Goal: Information Seeking & Learning: Find specific fact

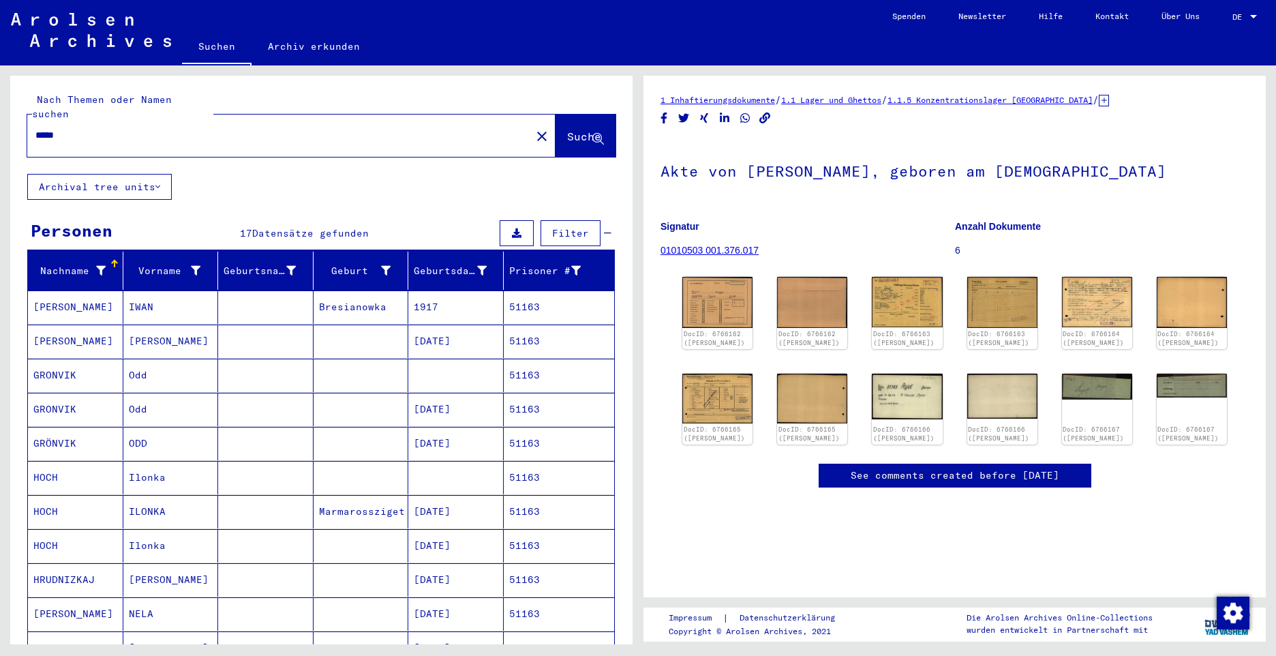
drag, startPoint x: 81, startPoint y: 120, endPoint x: -3, endPoint y: 96, distance: 87.1
click at [0, 96] on html "Suchen Archiv erkunden Spenden Newsletter Hilfe Kontakt Über Uns Suchen Archiv …" at bounding box center [638, 328] width 1276 height 656
paste input "text"
type input "*****"
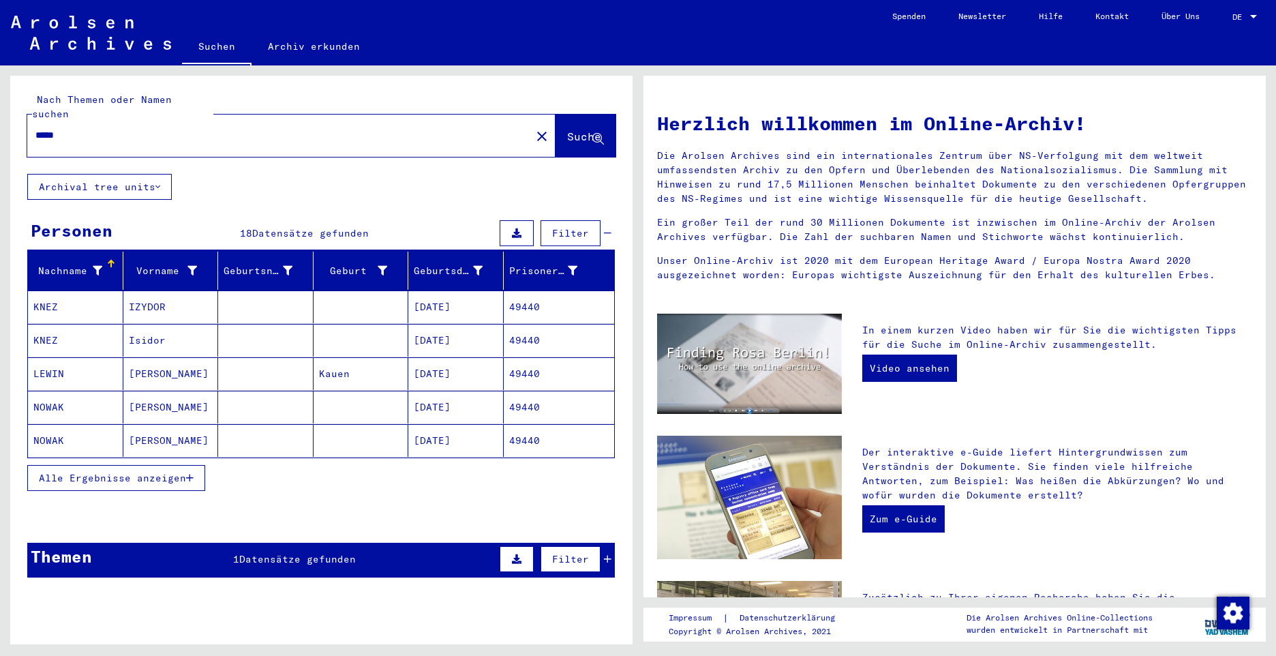
click at [114, 472] on span "Alle Ergebnisse anzeigen" at bounding box center [112, 478] width 147 height 12
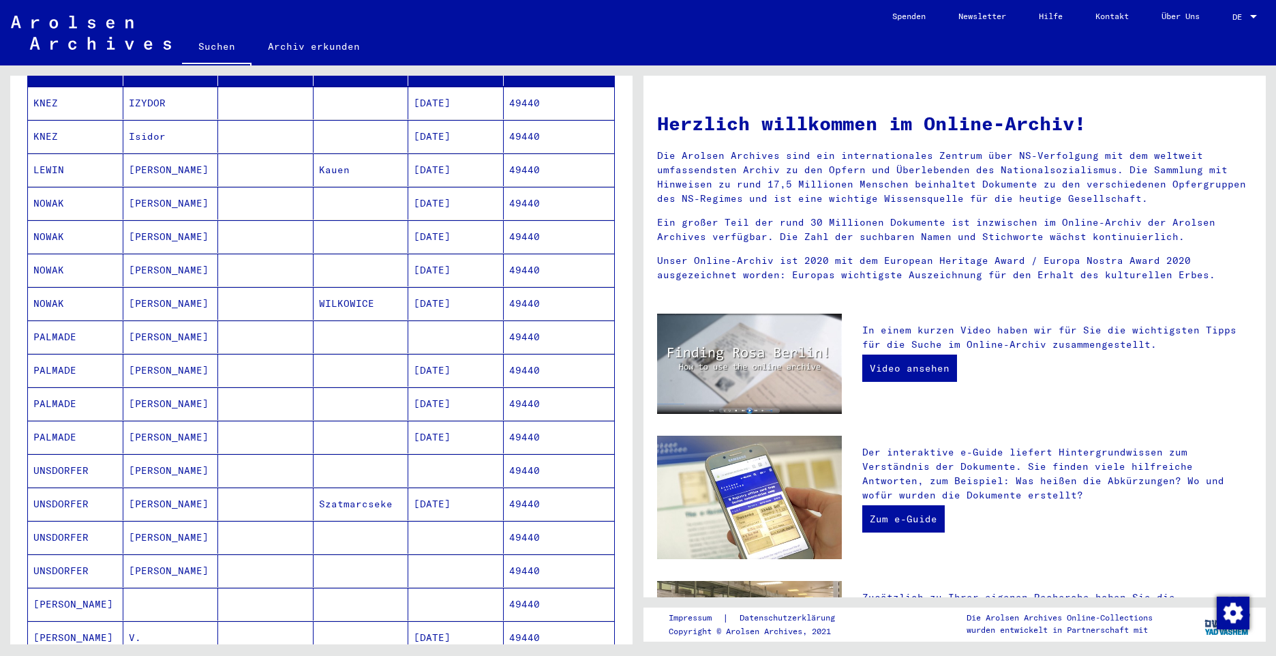
scroll to position [204, 0]
click at [51, 326] on mat-cell "PALMADE" at bounding box center [75, 336] width 95 height 33
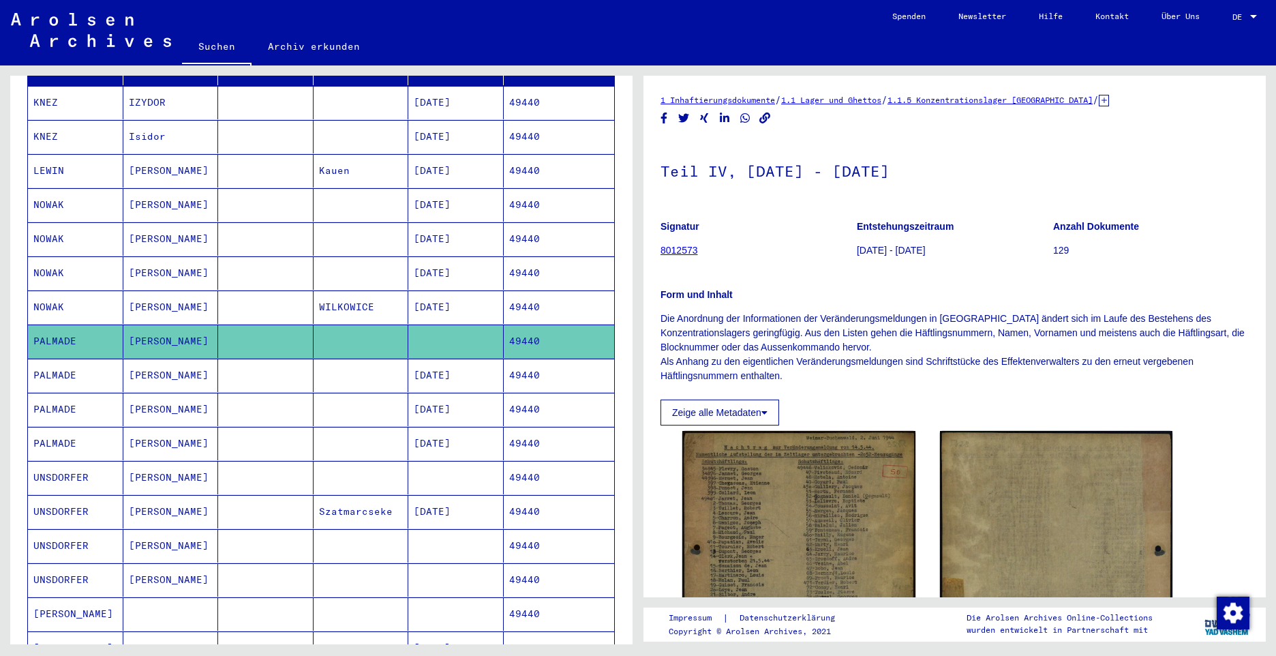
scroll to position [273, 0]
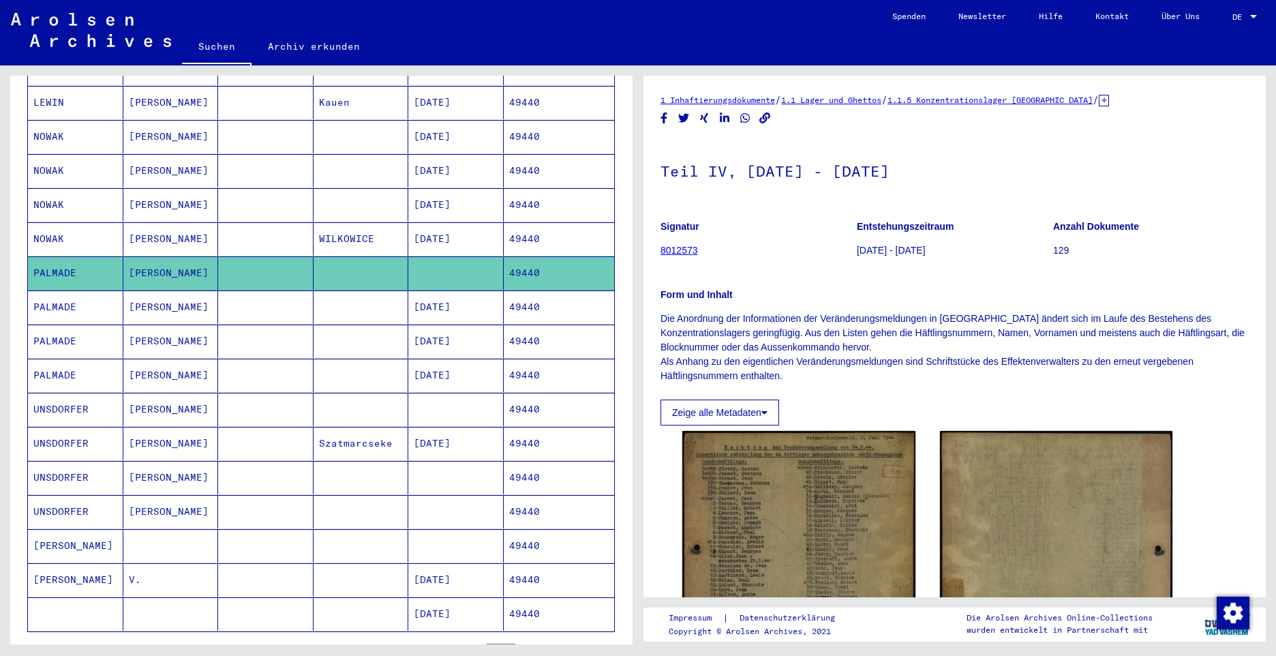
click at [39, 290] on mat-cell "PALMADE" at bounding box center [75, 306] width 95 height 33
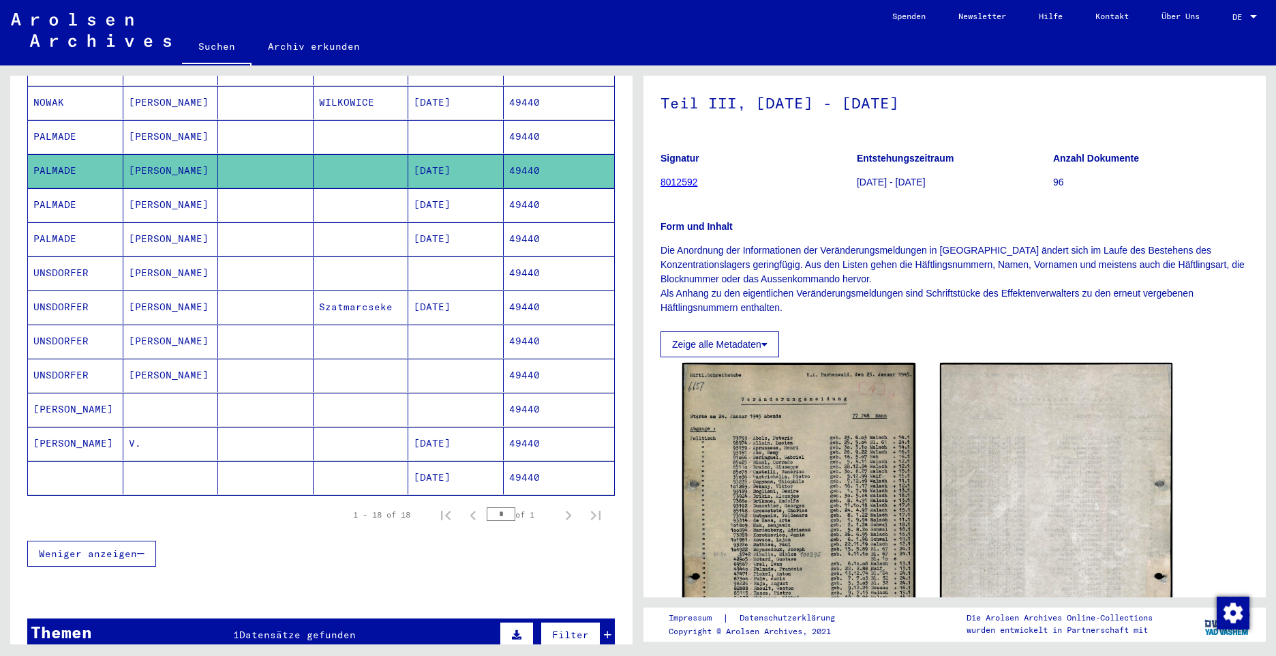
scroll to position [204, 0]
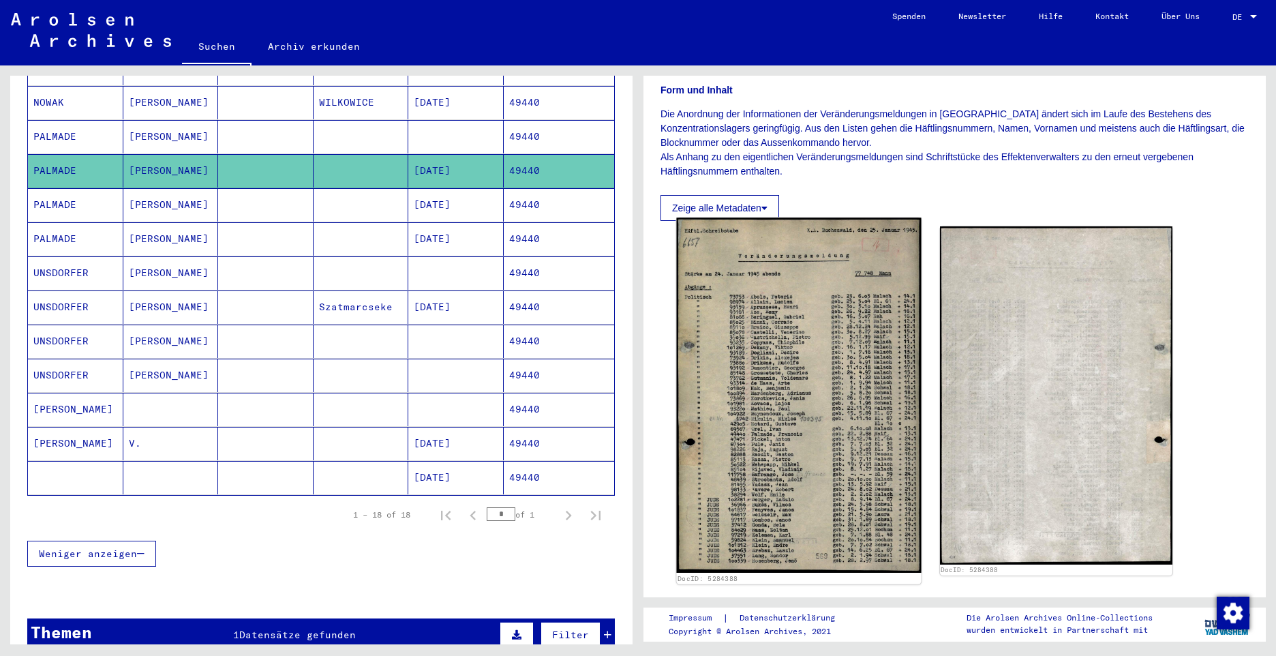
click at [811, 367] on img at bounding box center [798, 394] width 245 height 354
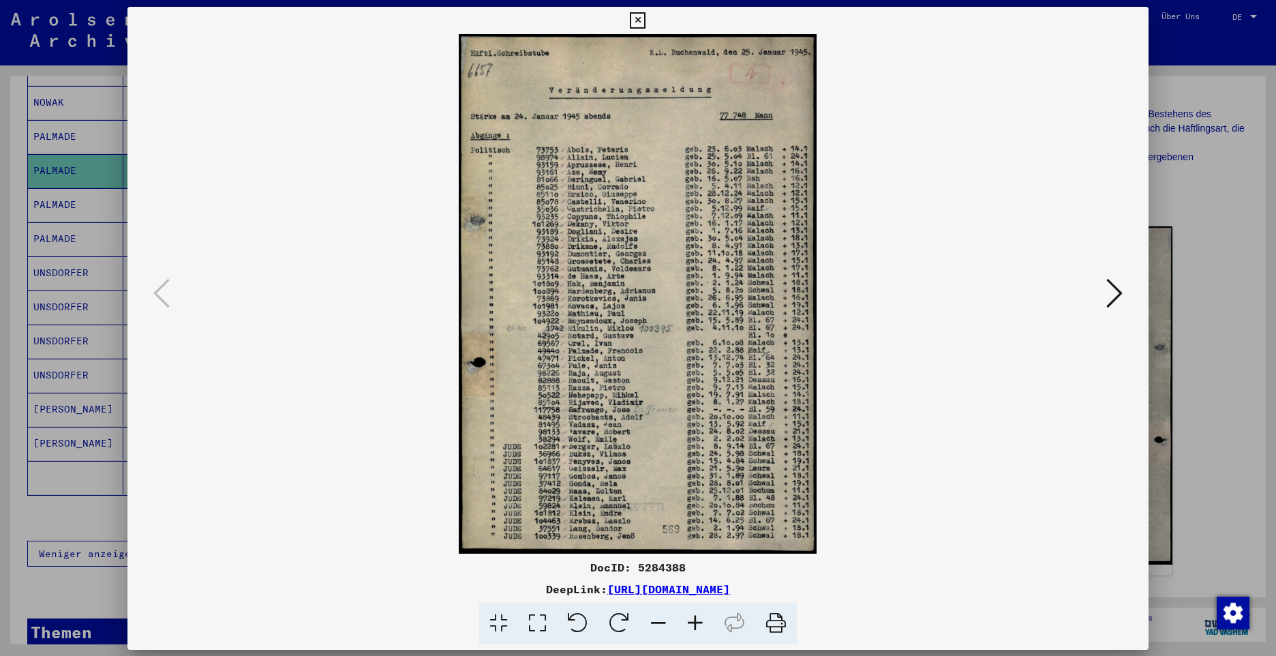
click at [811, 363] on img at bounding box center [638, 293] width 928 height 519
click at [632, 20] on icon at bounding box center [638, 20] width 16 height 16
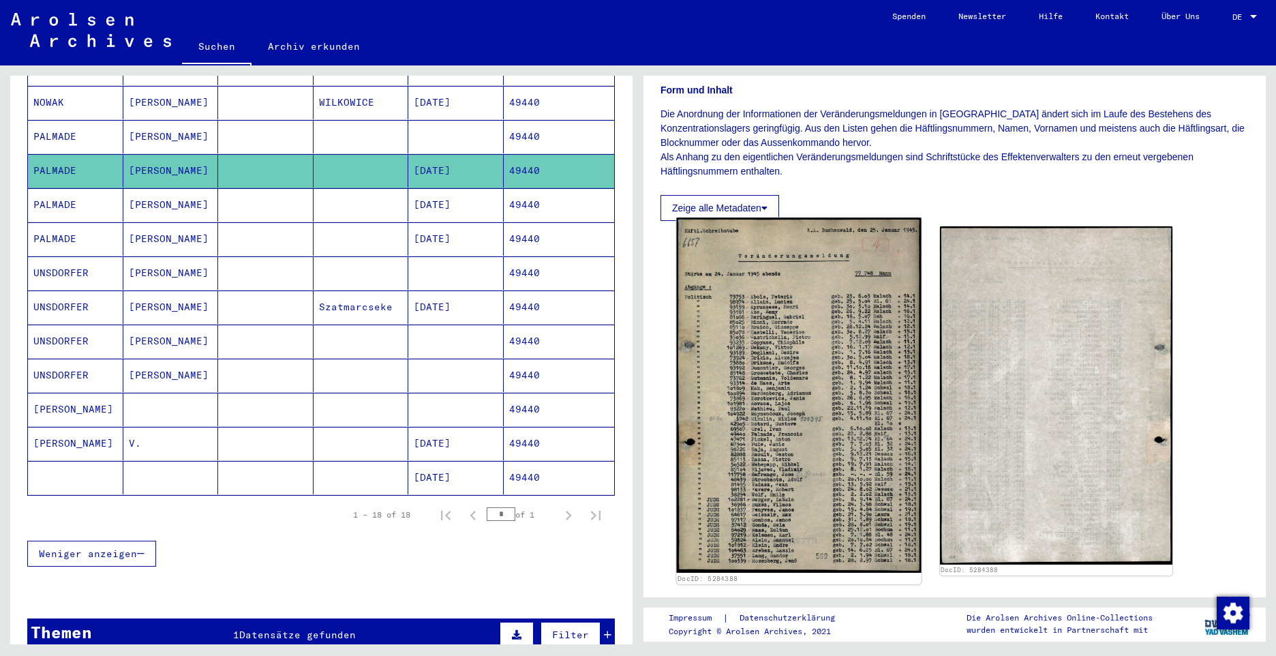
click at [868, 388] on img at bounding box center [798, 394] width 245 height 354
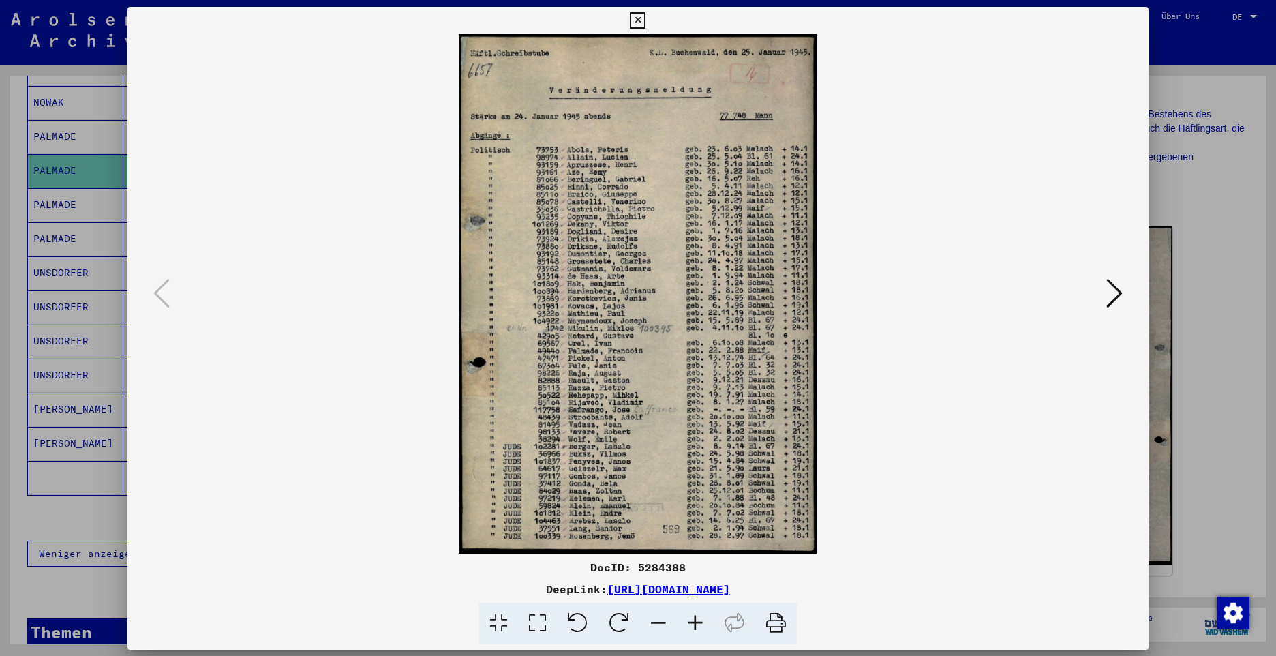
click at [868, 388] on img at bounding box center [638, 293] width 928 height 519
click at [631, 19] on icon at bounding box center [638, 20] width 16 height 16
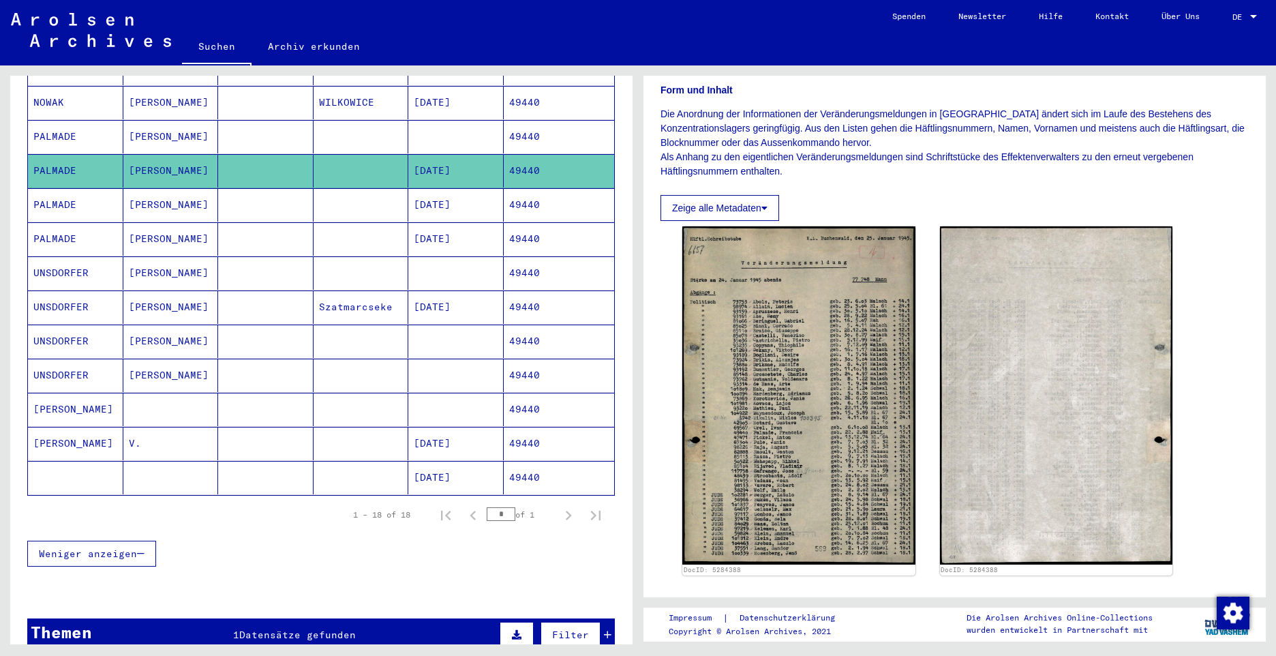
click at [65, 191] on mat-cell "PALMADE" at bounding box center [75, 204] width 95 height 33
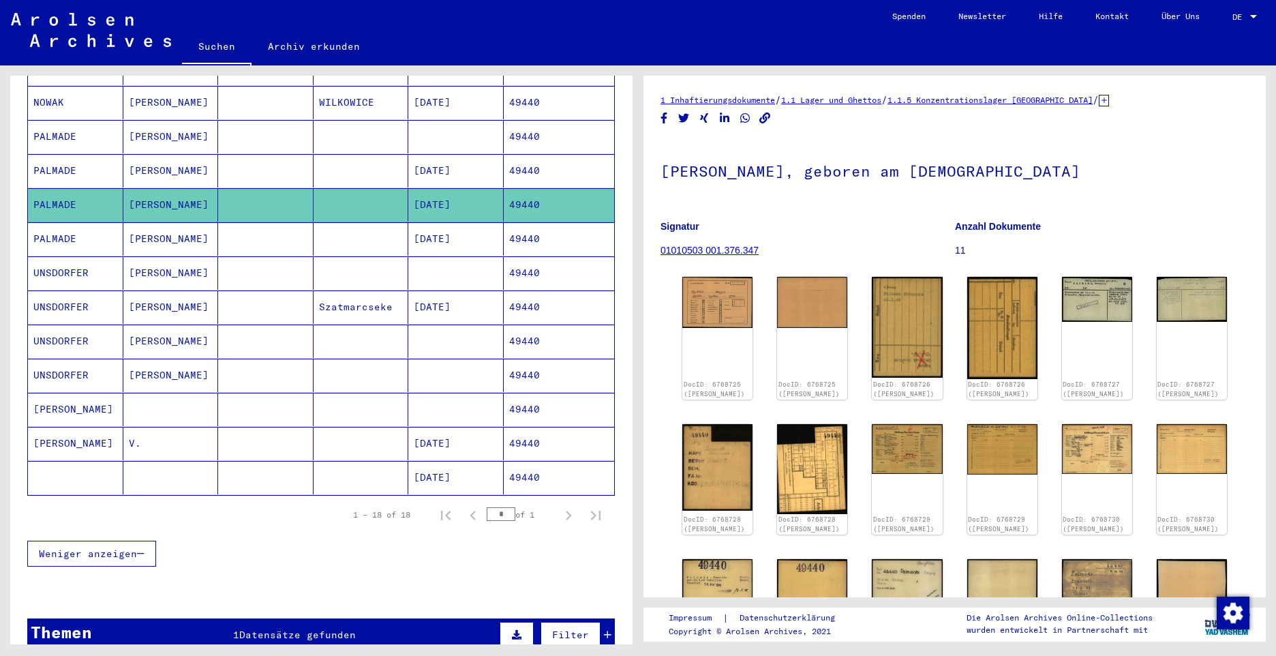
click at [63, 225] on mat-cell "PALMADE" at bounding box center [75, 238] width 95 height 33
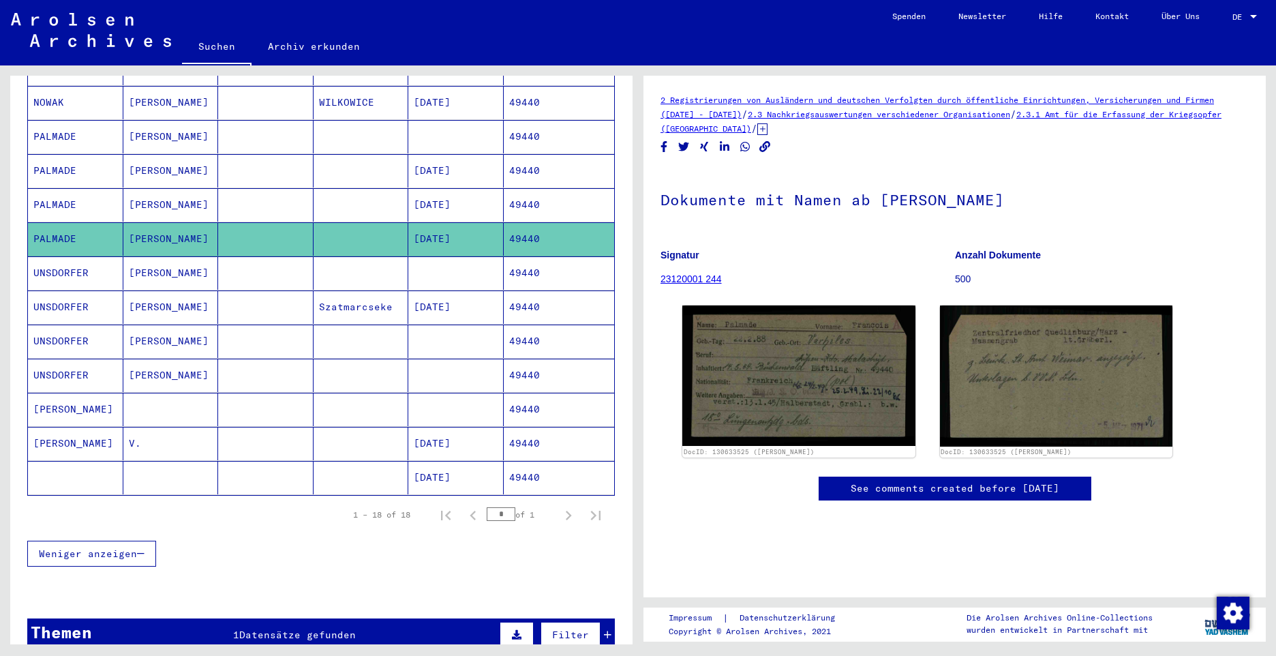
click at [38, 188] on mat-cell "PALMADE" at bounding box center [75, 204] width 95 height 33
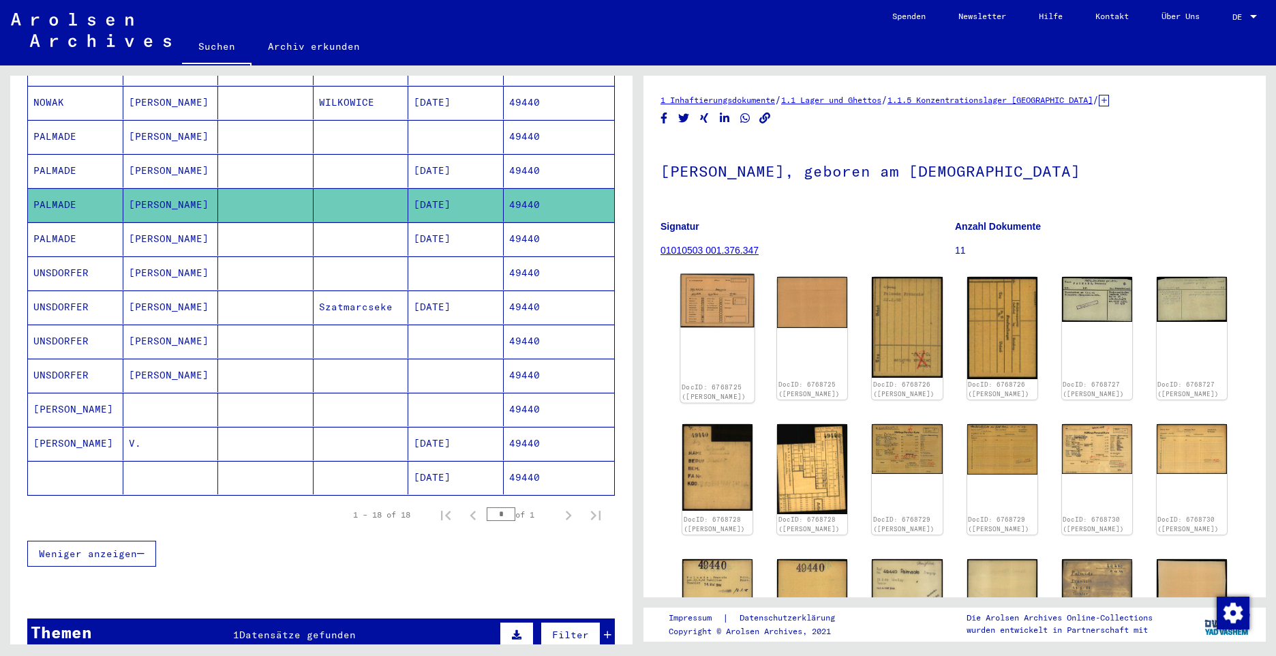
click at [728, 292] on img at bounding box center [717, 300] width 74 height 53
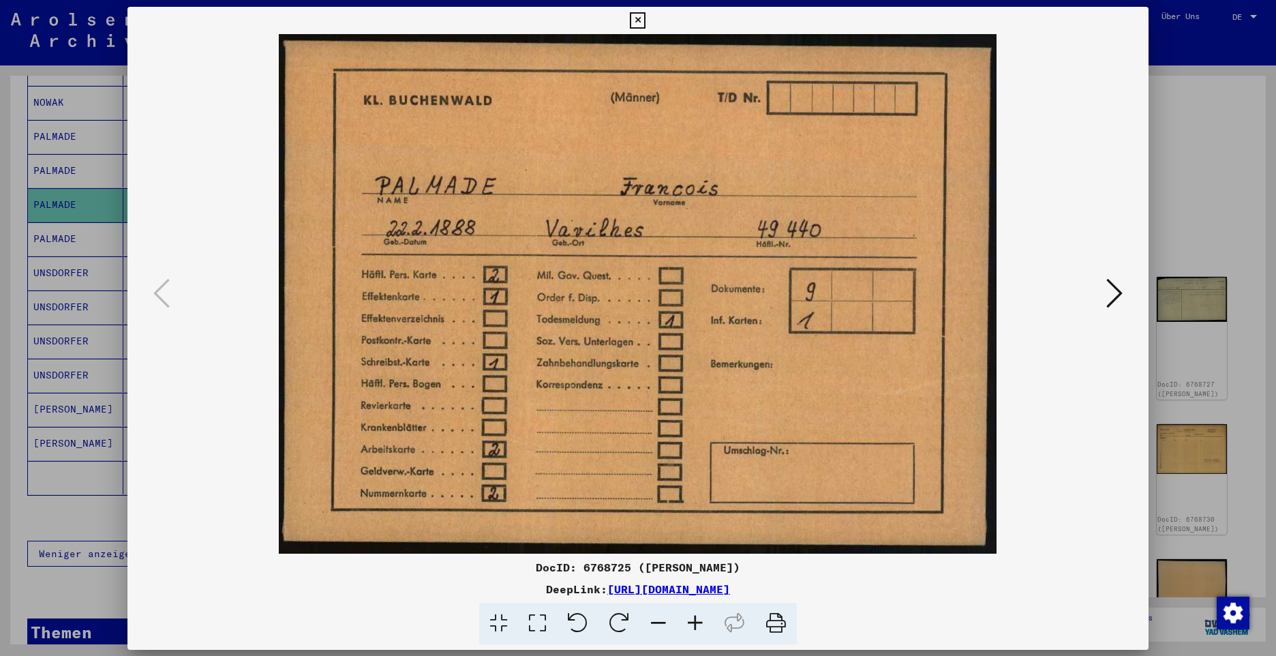
click at [728, 292] on img at bounding box center [638, 293] width 928 height 519
click at [1115, 296] on icon at bounding box center [1114, 292] width 16 height 33
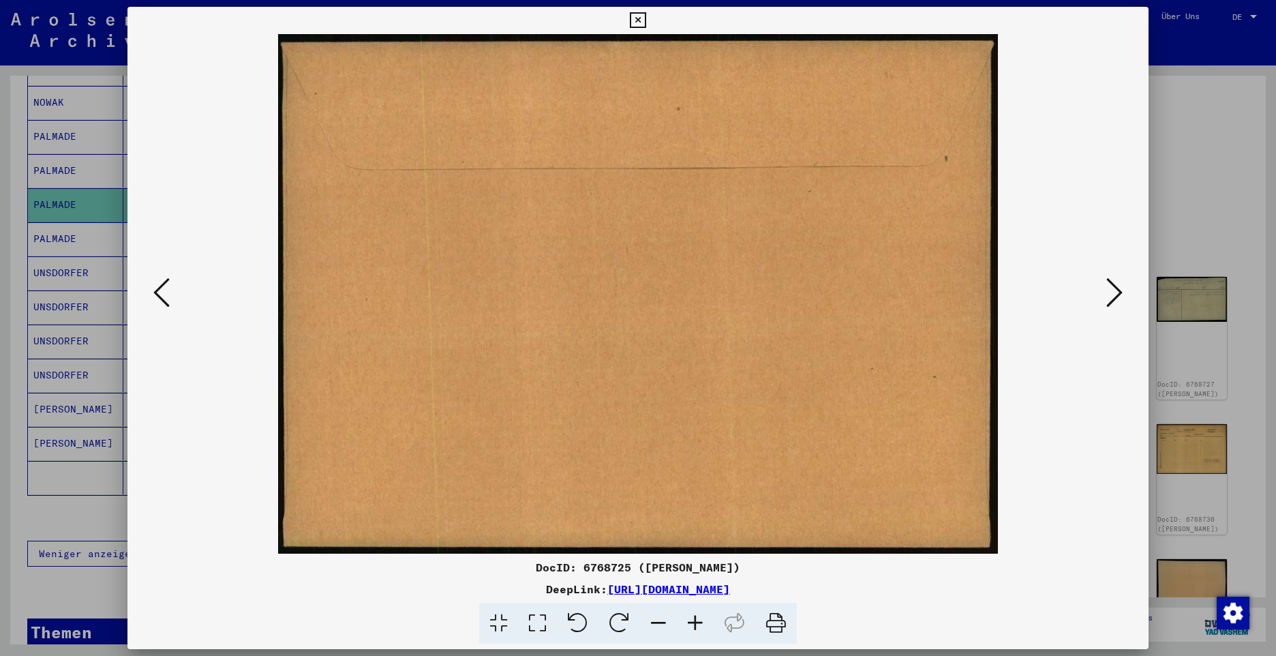
click at [1115, 296] on icon at bounding box center [1114, 292] width 16 height 33
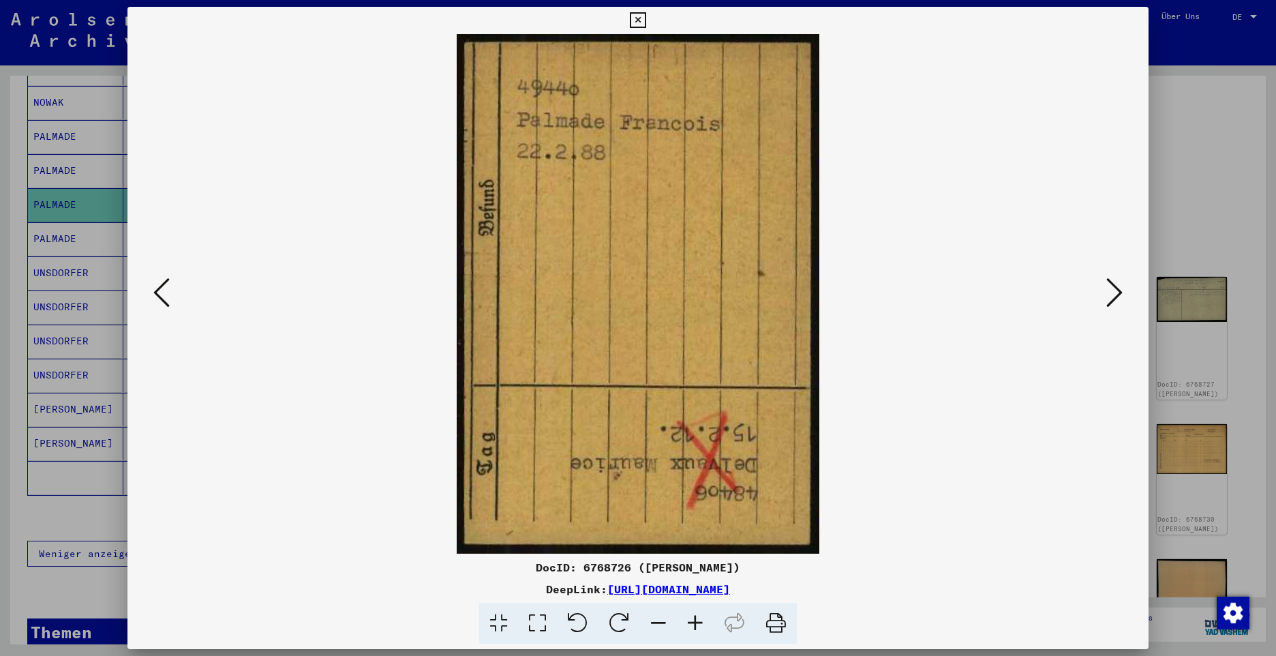
click at [1115, 296] on icon at bounding box center [1114, 292] width 16 height 33
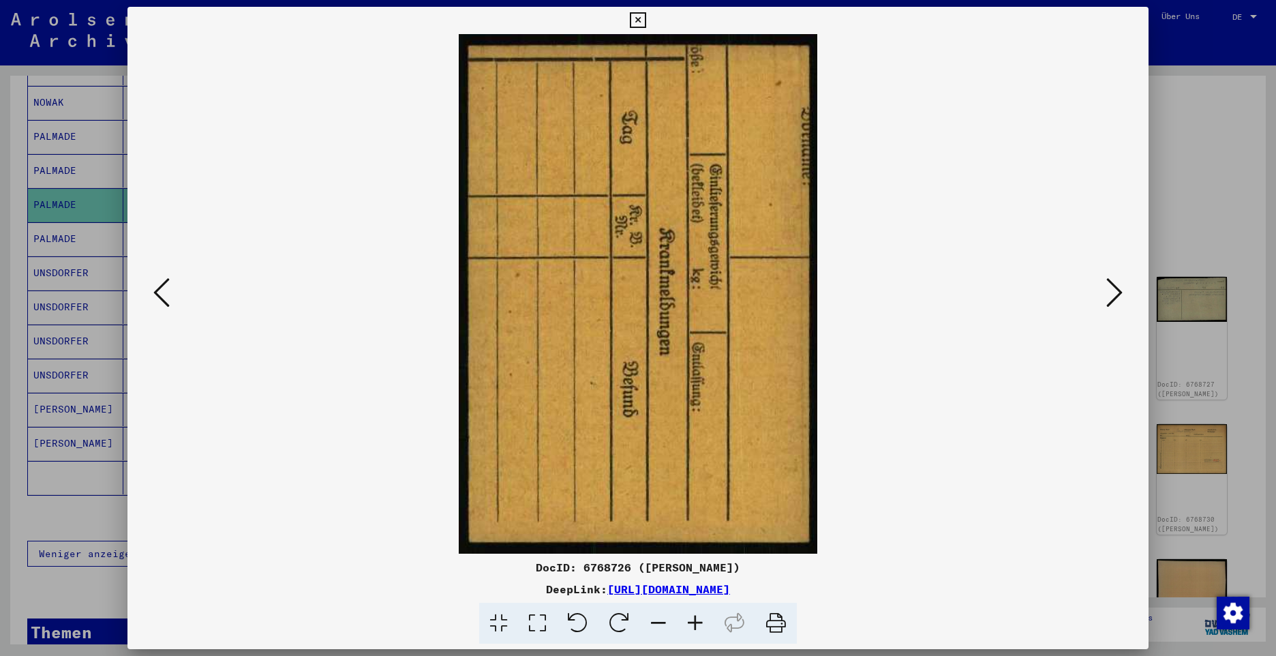
click at [1115, 296] on icon at bounding box center [1114, 292] width 16 height 33
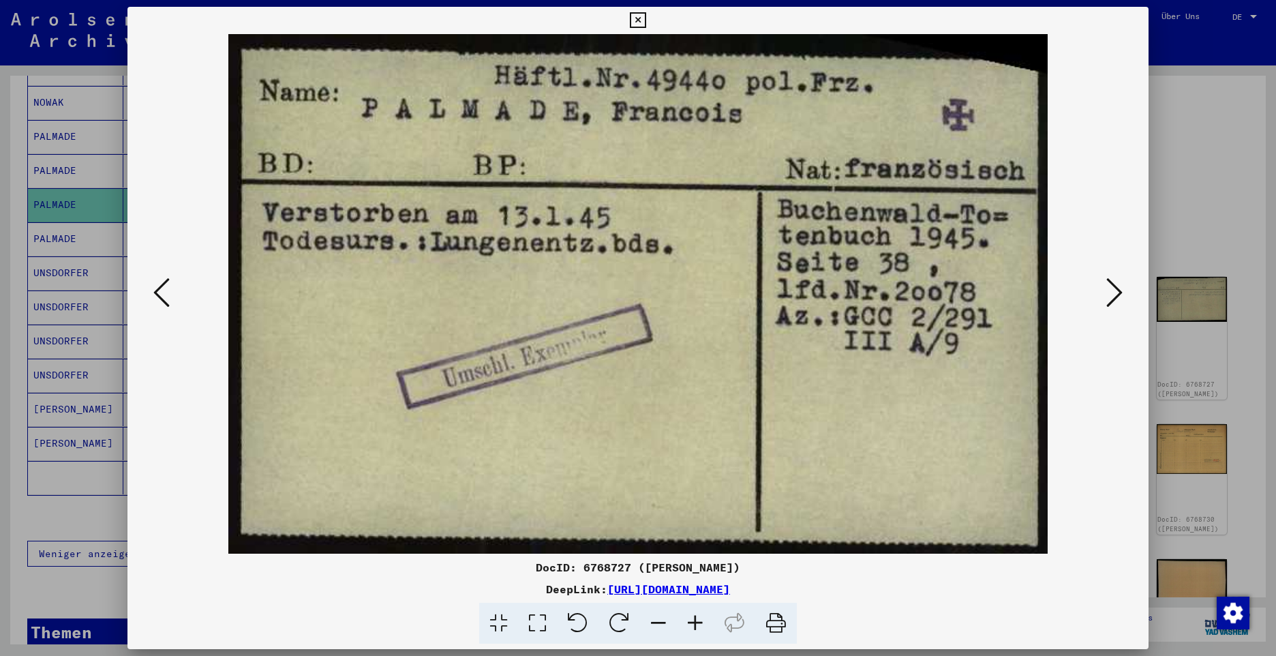
click at [1115, 296] on icon at bounding box center [1114, 292] width 16 height 33
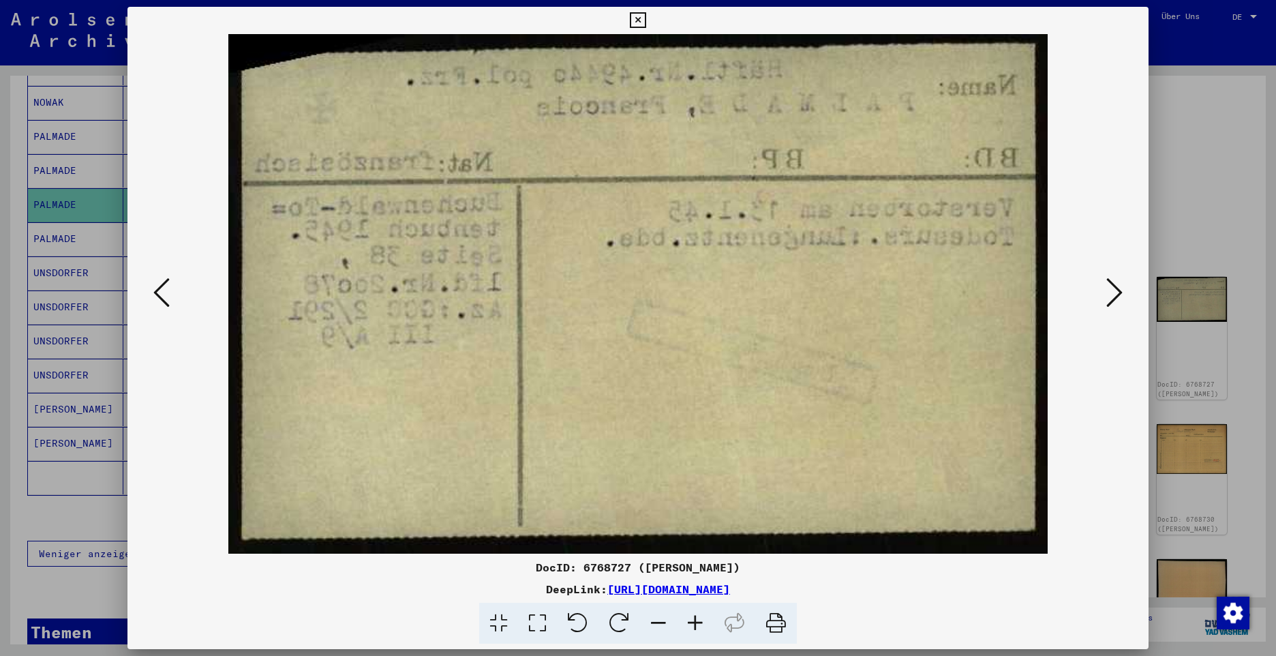
click at [1115, 296] on icon at bounding box center [1114, 292] width 16 height 33
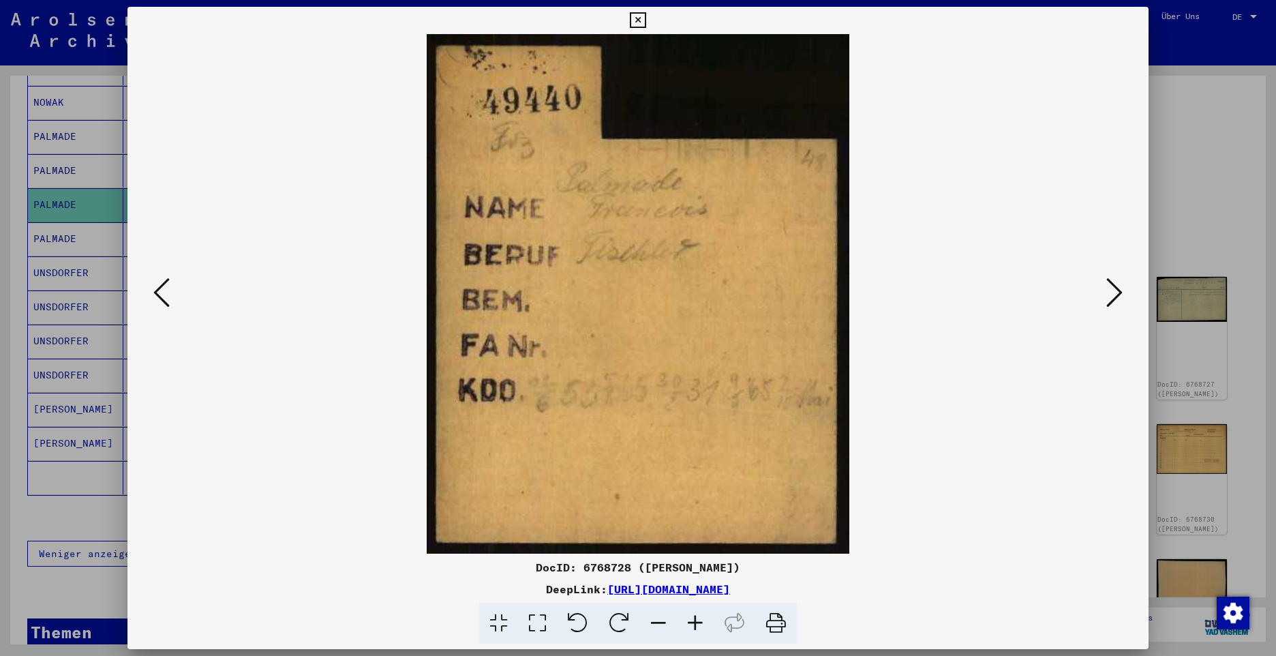
click at [1112, 294] on icon at bounding box center [1114, 292] width 16 height 33
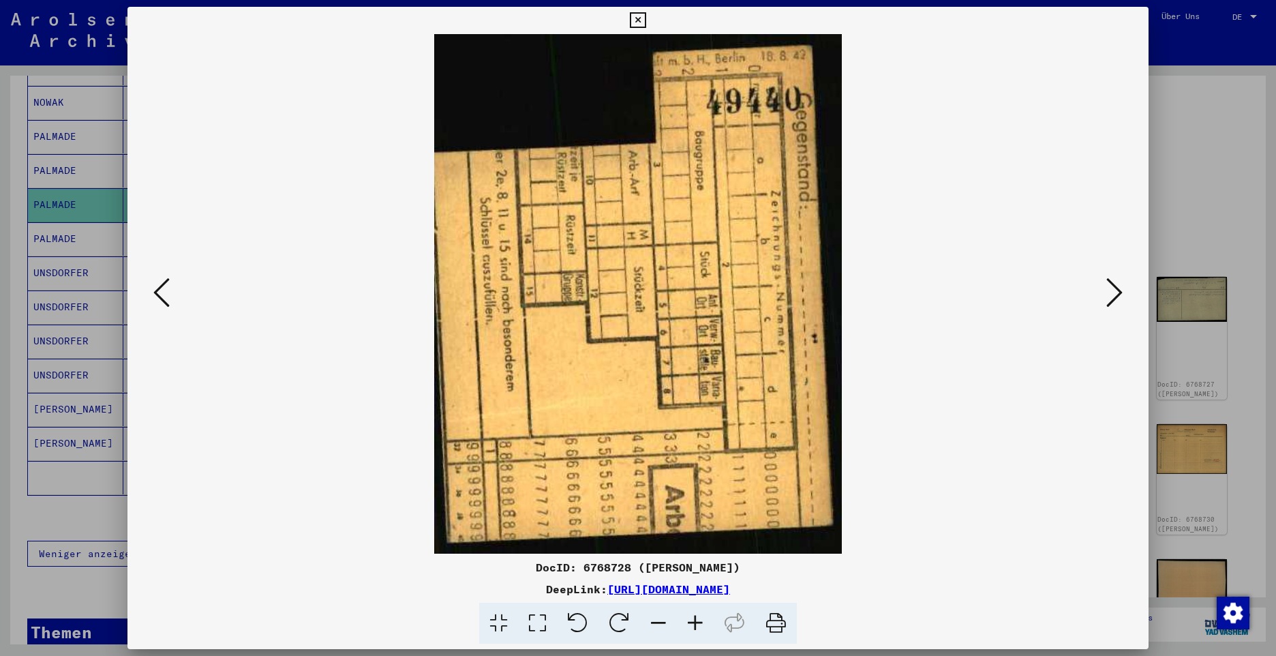
click at [1112, 294] on icon at bounding box center [1114, 292] width 16 height 33
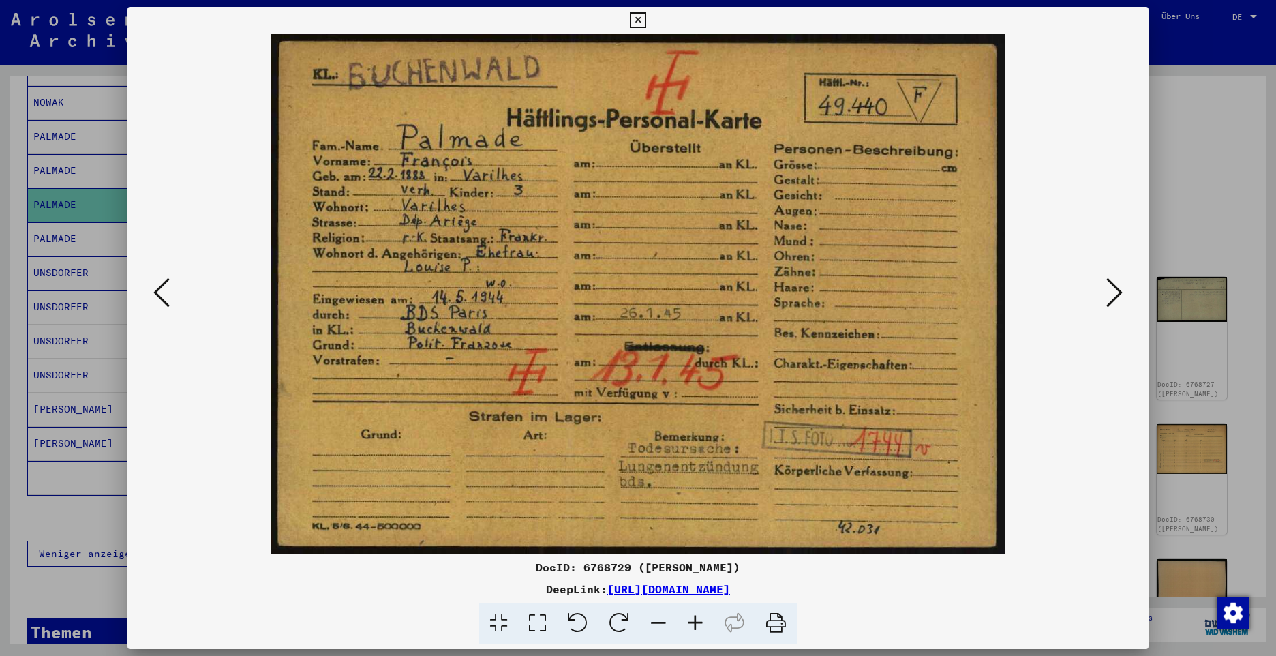
click at [1112, 294] on icon at bounding box center [1114, 292] width 16 height 33
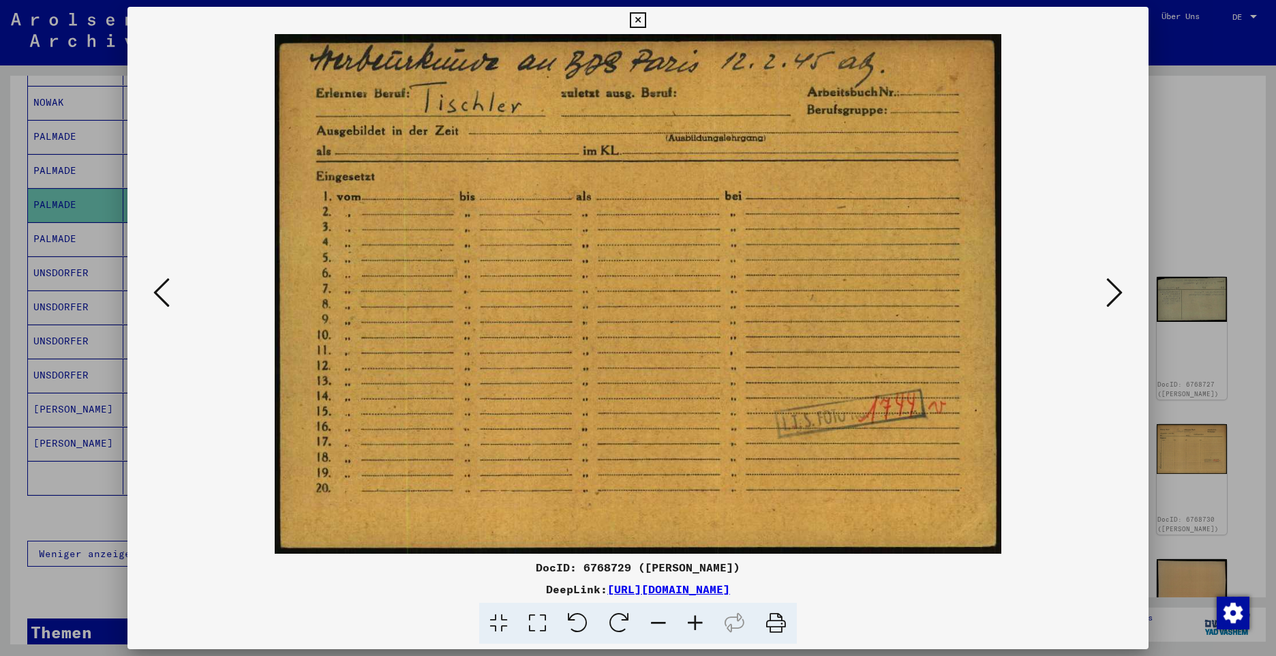
click at [1112, 294] on icon at bounding box center [1114, 292] width 16 height 33
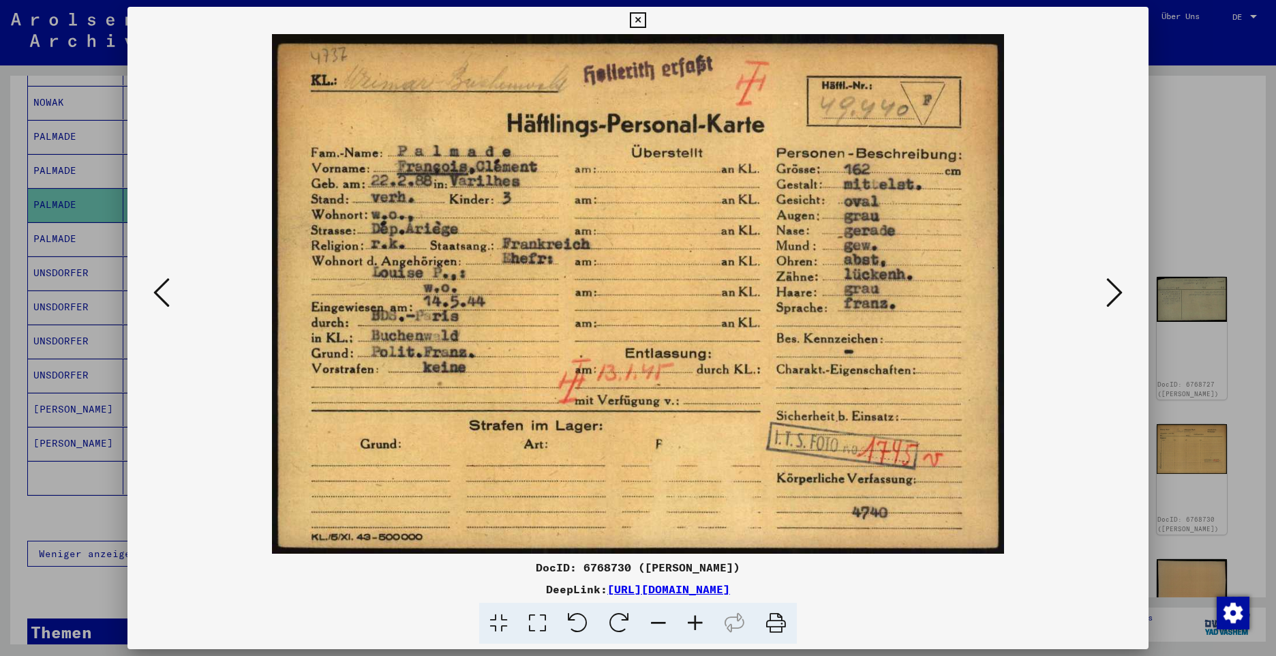
click at [1112, 294] on icon at bounding box center [1114, 292] width 16 height 33
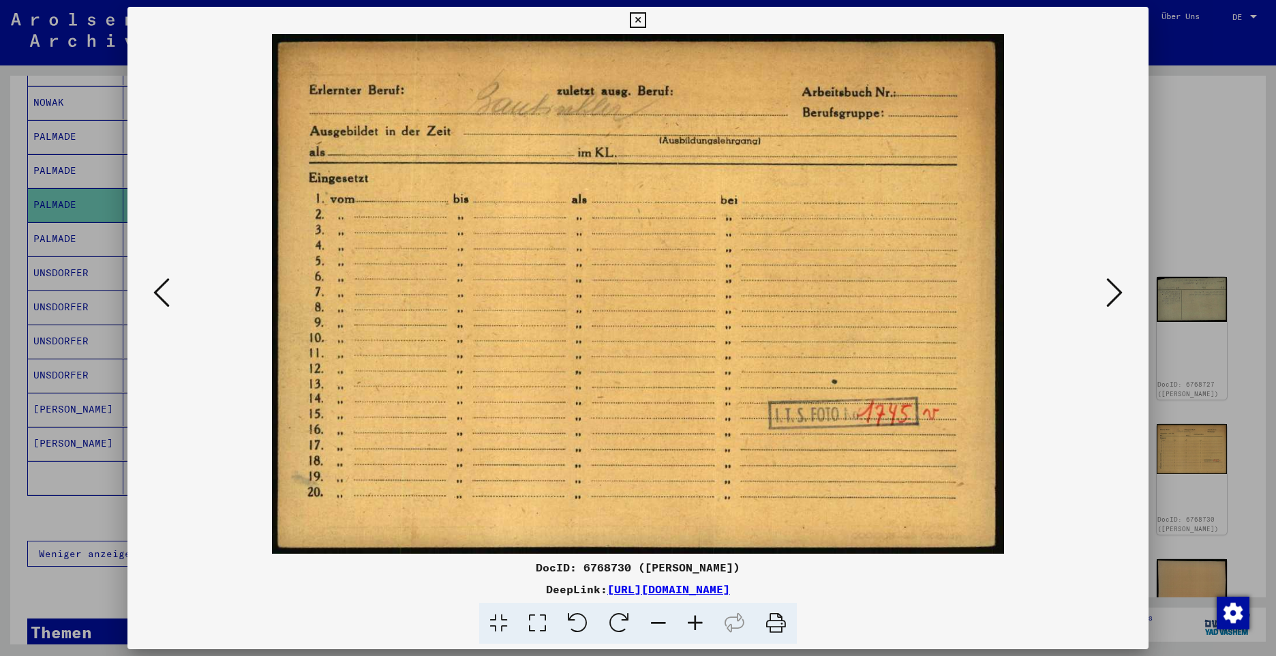
click at [1112, 294] on icon at bounding box center [1114, 292] width 16 height 33
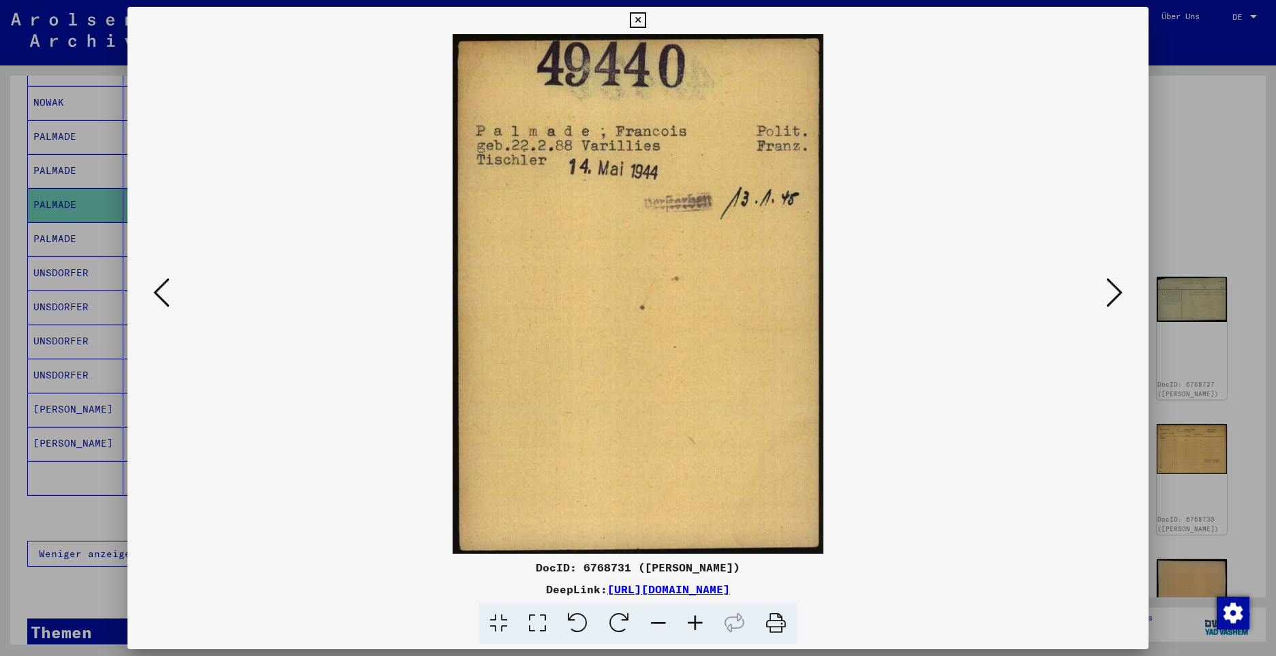
click at [166, 296] on icon at bounding box center [161, 292] width 16 height 33
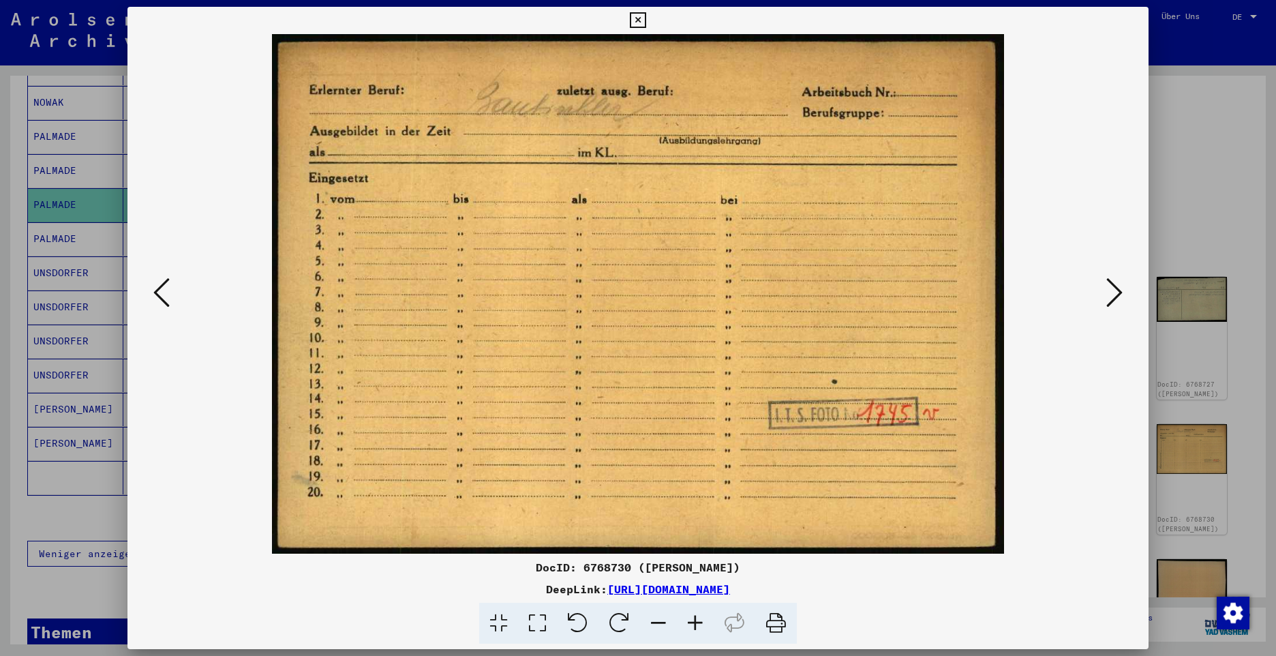
click at [1111, 290] on icon at bounding box center [1114, 292] width 16 height 33
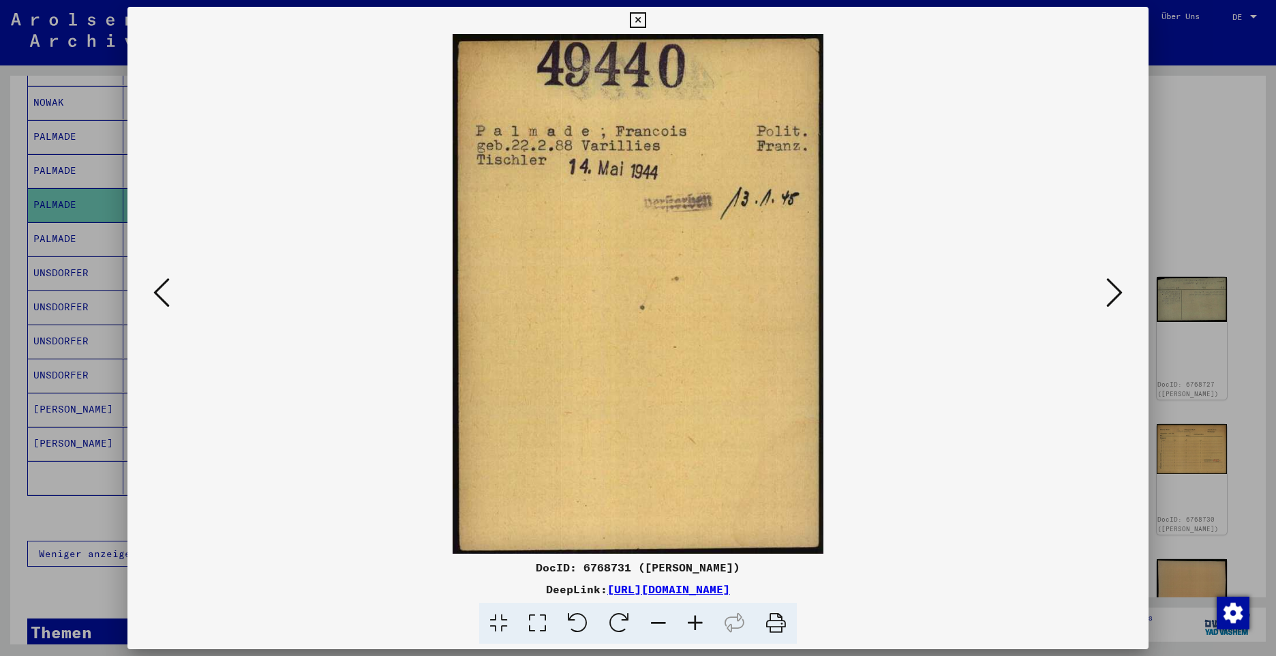
click at [1111, 290] on icon at bounding box center [1114, 292] width 16 height 33
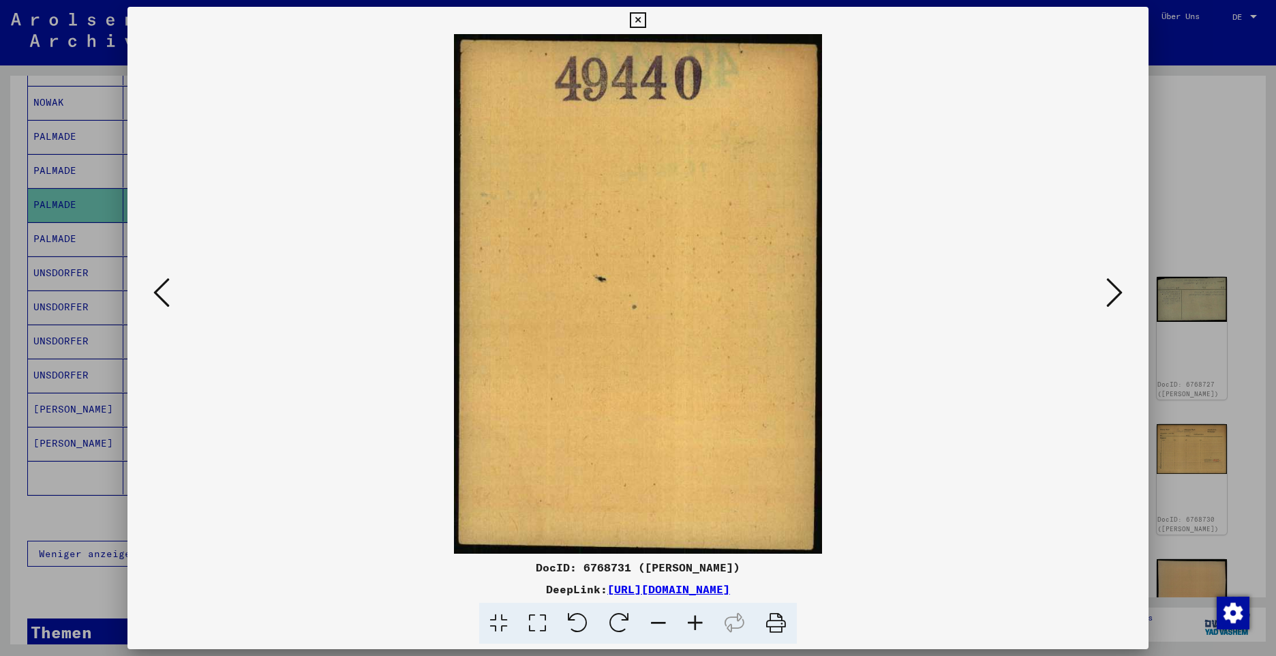
click at [1111, 290] on icon at bounding box center [1114, 292] width 16 height 33
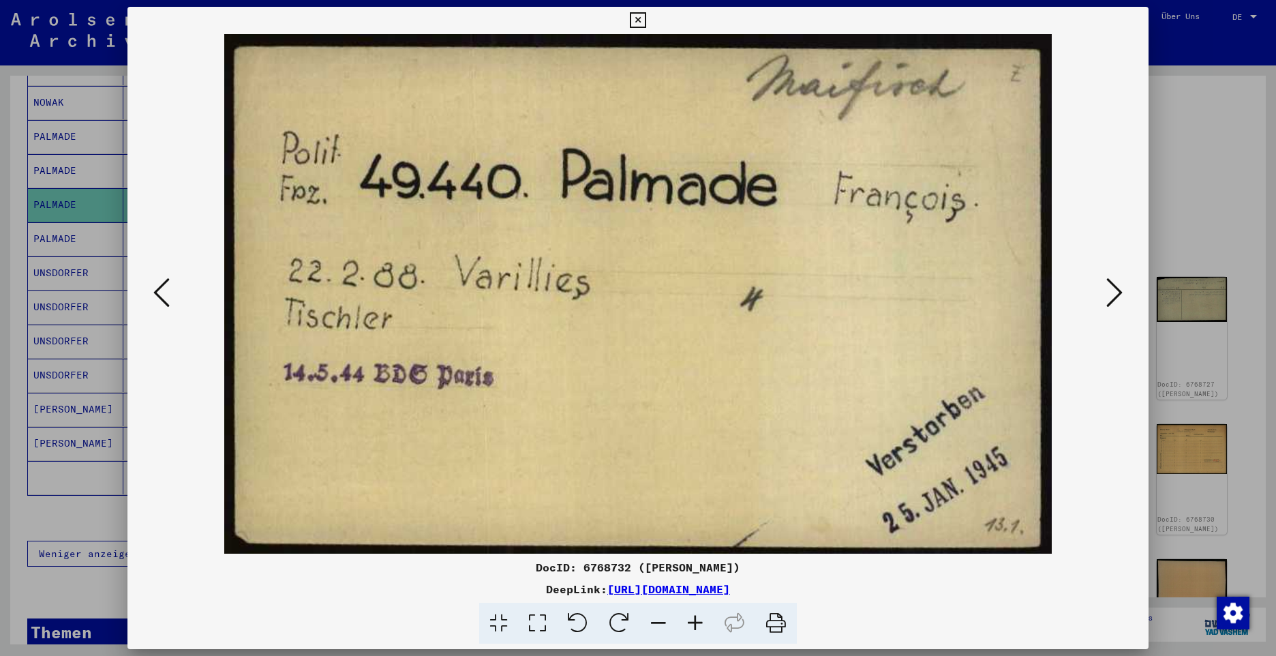
click at [1111, 290] on icon at bounding box center [1114, 292] width 16 height 33
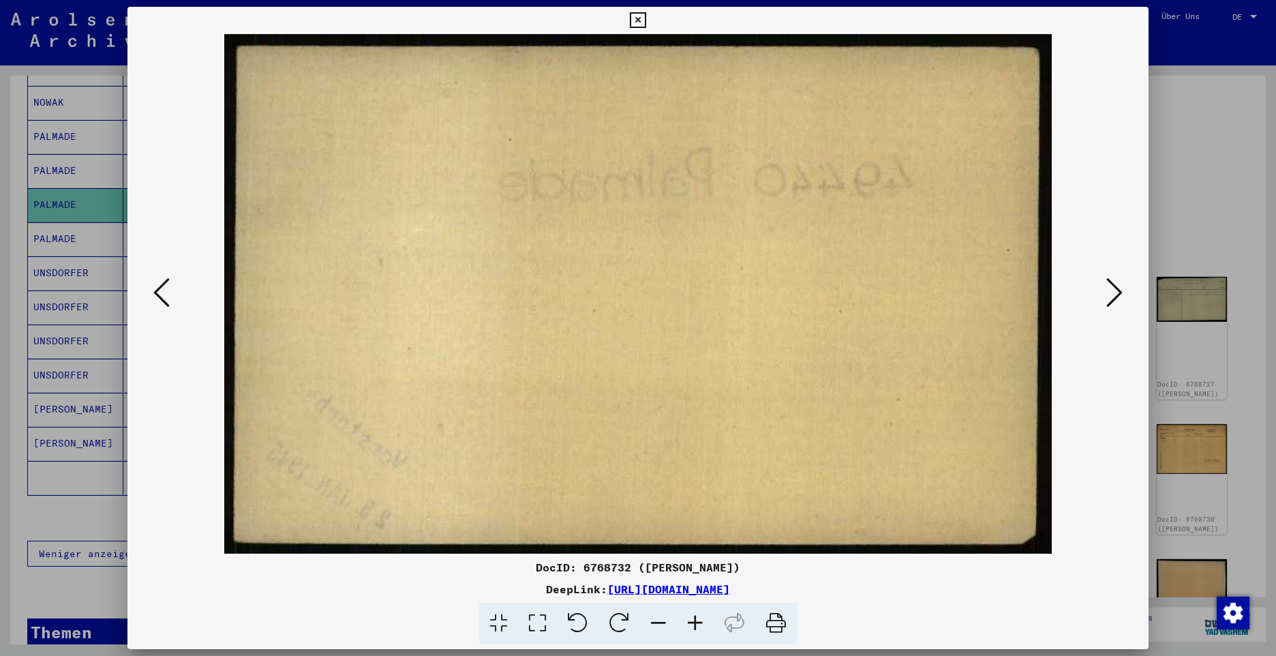
click at [1111, 290] on icon at bounding box center [1114, 292] width 16 height 33
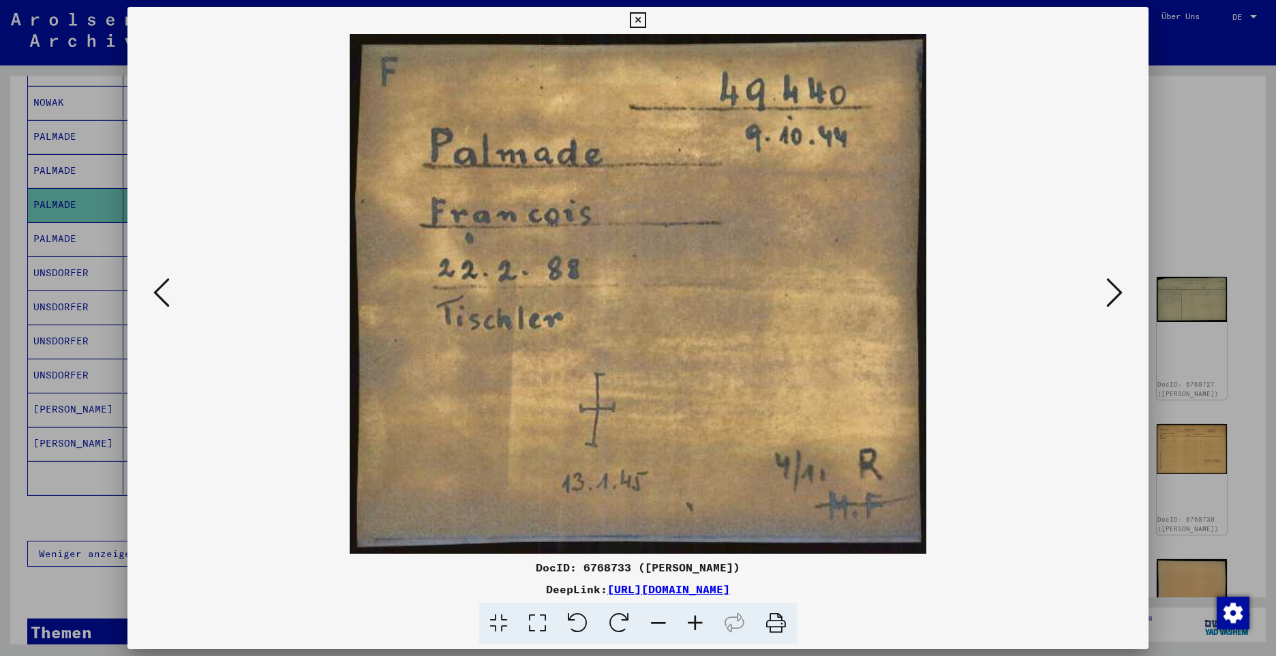
click at [1111, 290] on icon at bounding box center [1114, 292] width 16 height 33
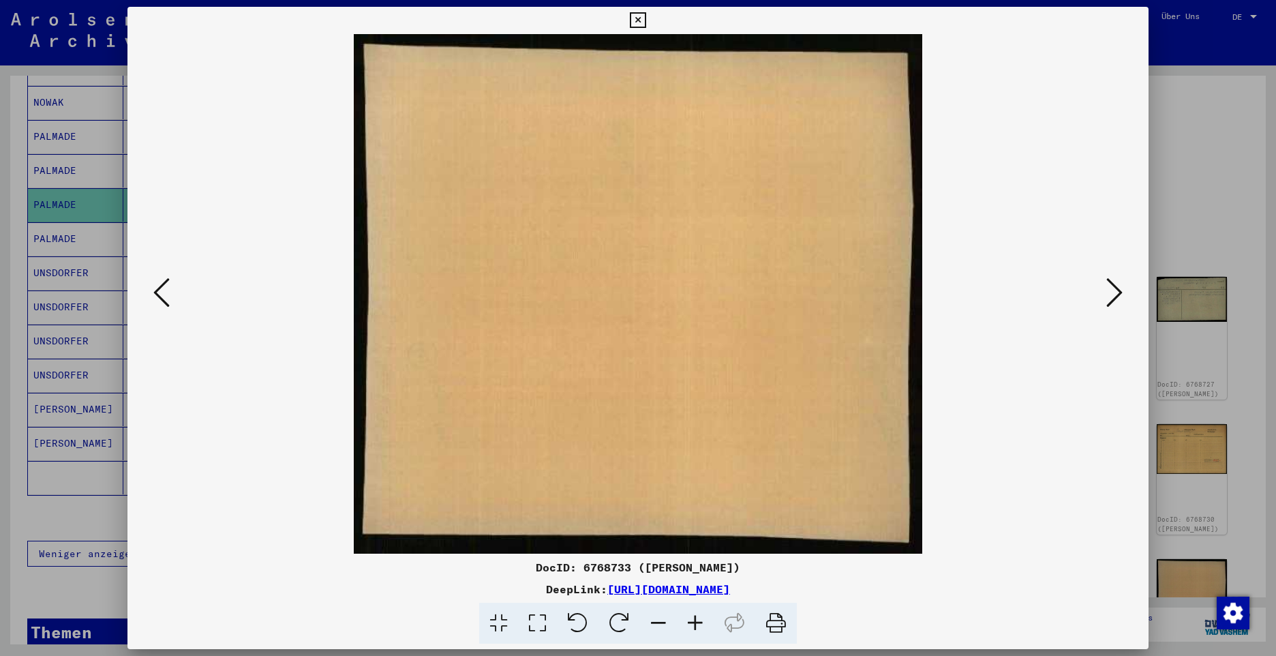
click at [1111, 290] on icon at bounding box center [1114, 292] width 16 height 33
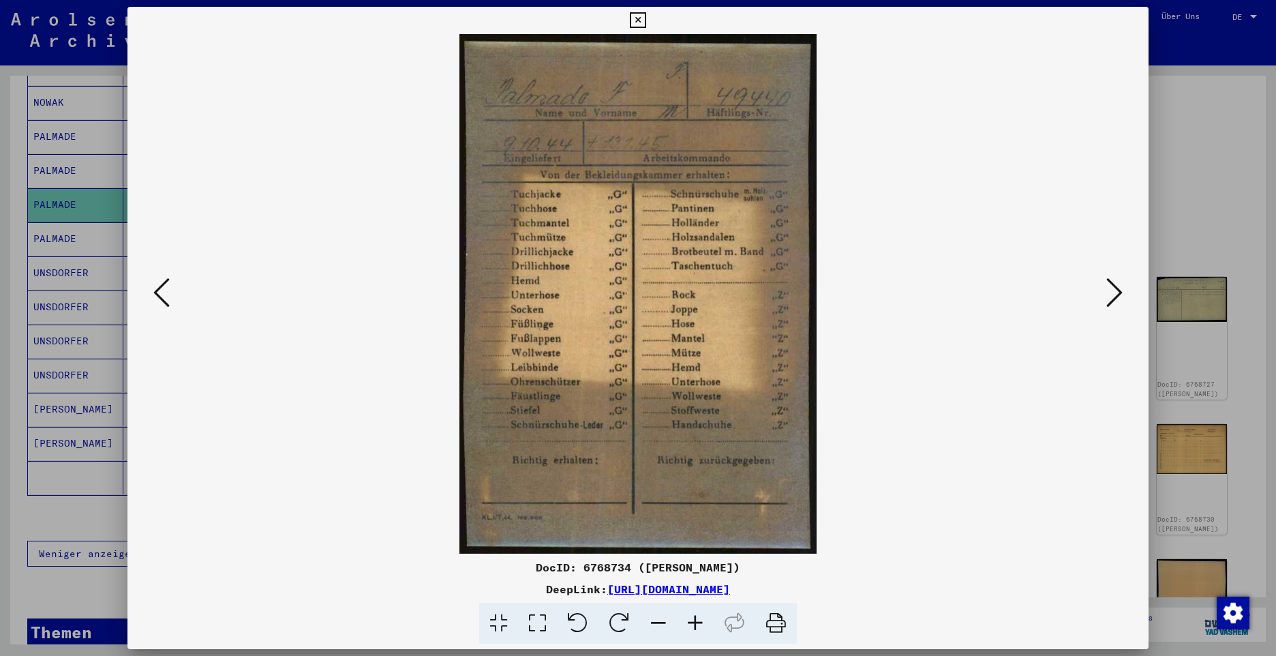
click at [1111, 290] on icon at bounding box center [1114, 292] width 16 height 33
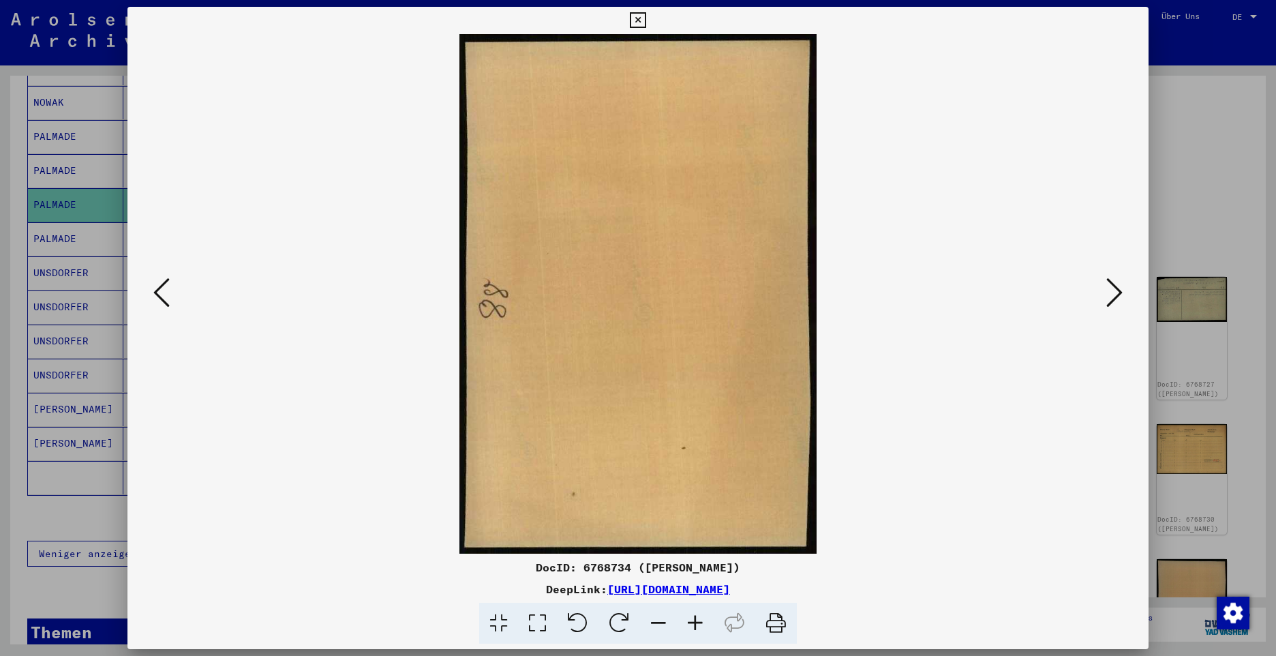
click at [1111, 290] on icon at bounding box center [1114, 292] width 16 height 33
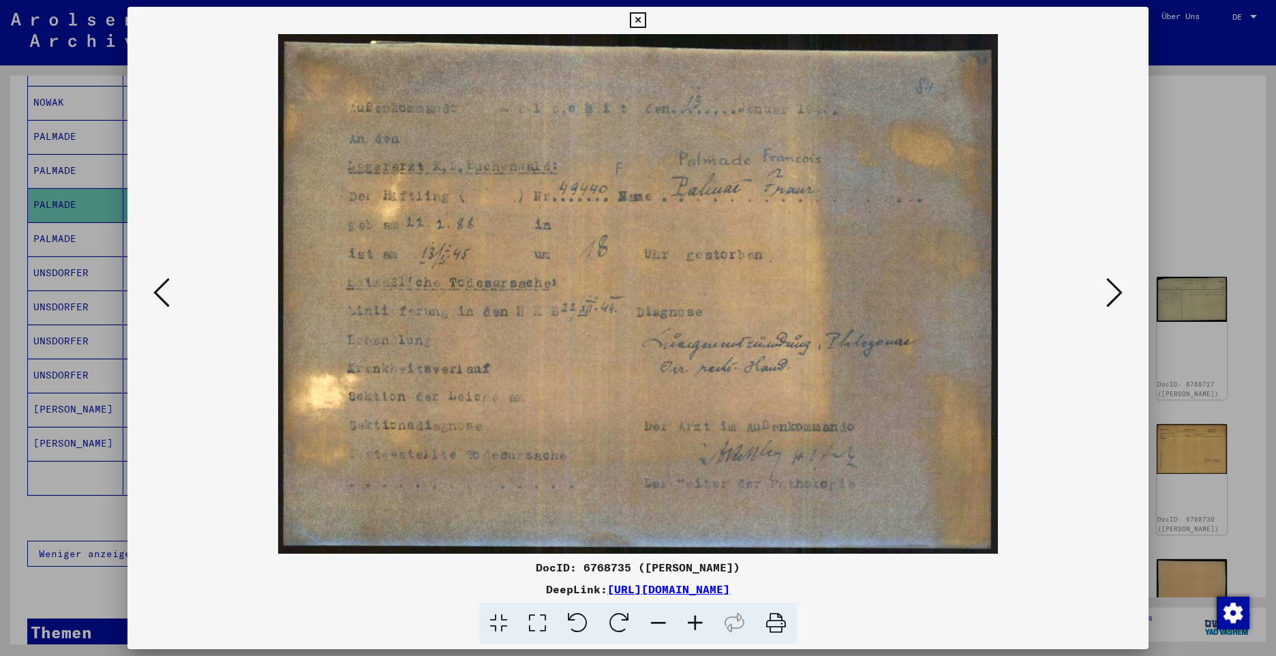
click at [1111, 290] on icon at bounding box center [1114, 292] width 16 height 33
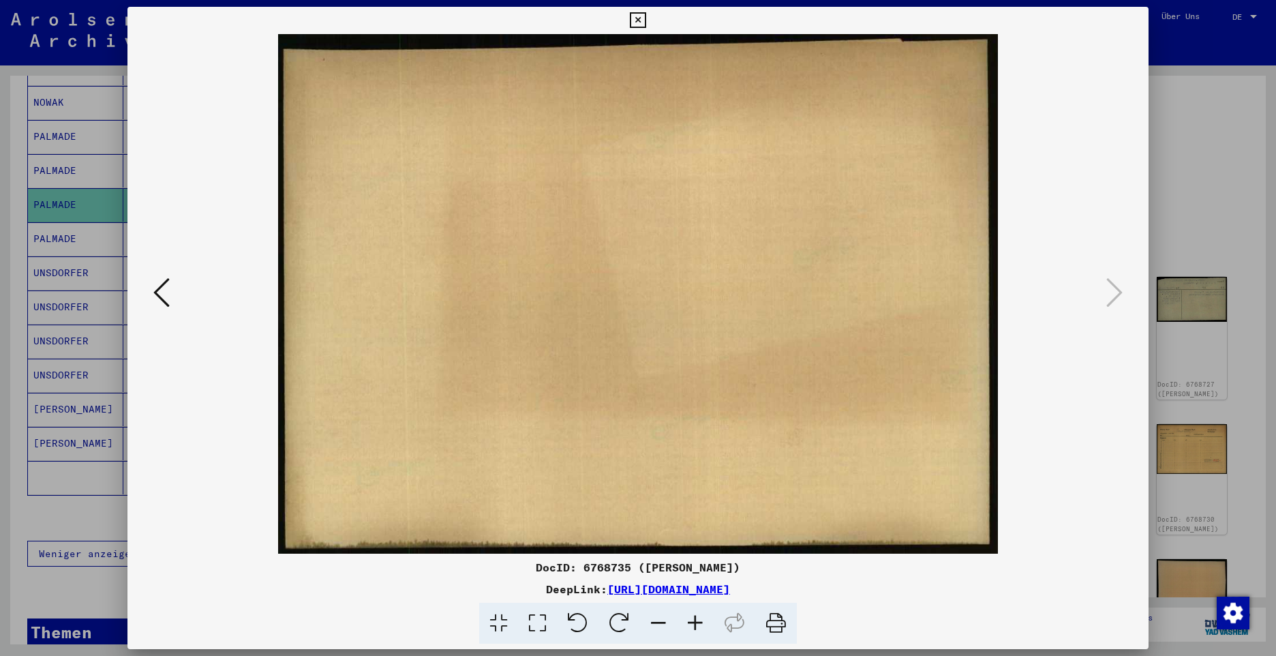
click at [635, 30] on button at bounding box center [638, 20] width 24 height 27
